Goal: Check status: Check status

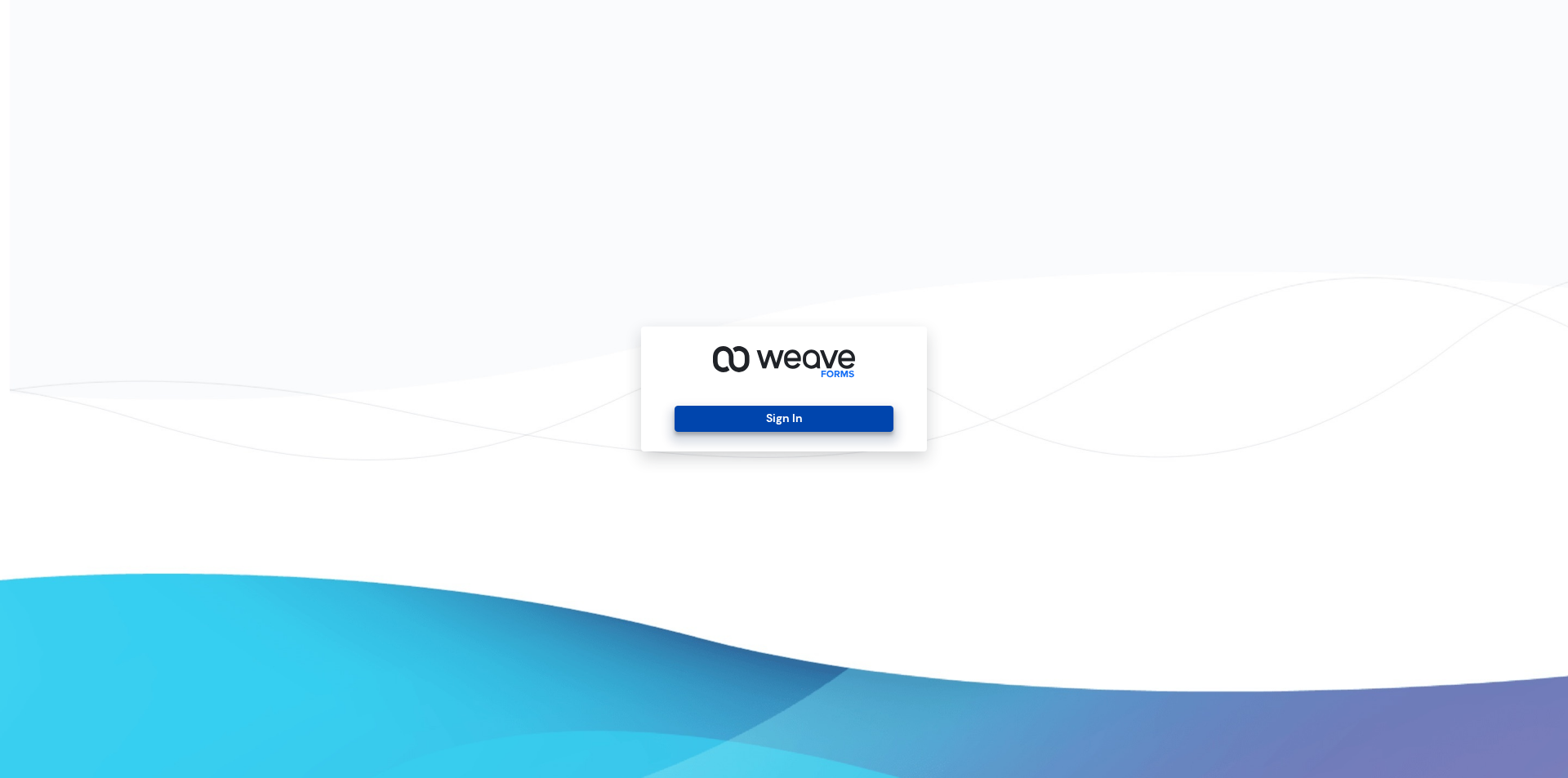
click at [805, 426] on button "Sign In" at bounding box center [784, 418] width 218 height 26
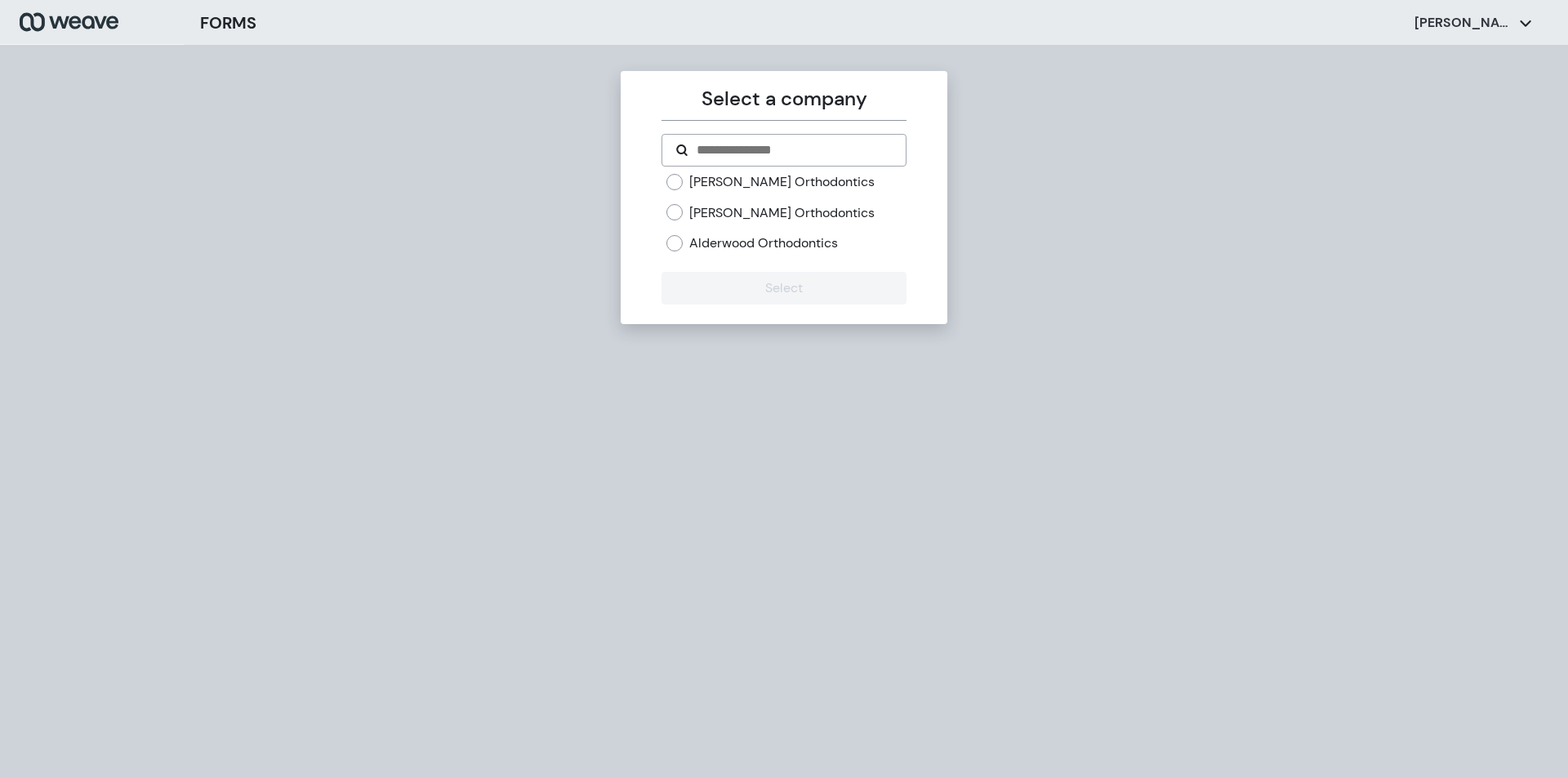
click at [747, 210] on label "[PERSON_NAME] Orthodontics" at bounding box center [782, 212] width 186 height 18
click at [775, 297] on button "Select" at bounding box center [784, 288] width 244 height 33
